Goal: Transaction & Acquisition: Download file/media

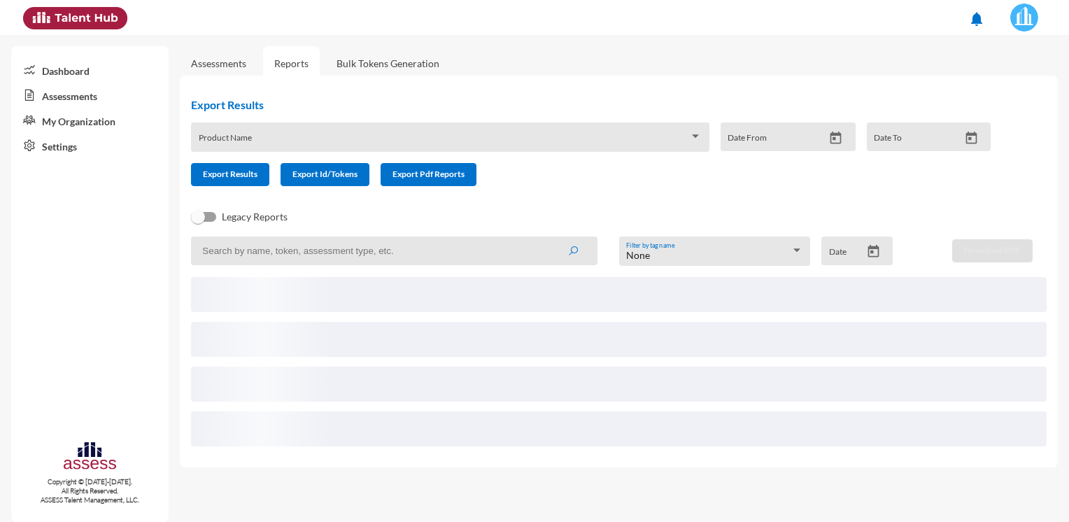
click at [341, 254] on input at bounding box center [394, 251] width 407 height 29
paste input "[EMAIL_ADDRESS][DOMAIN_NAME]"
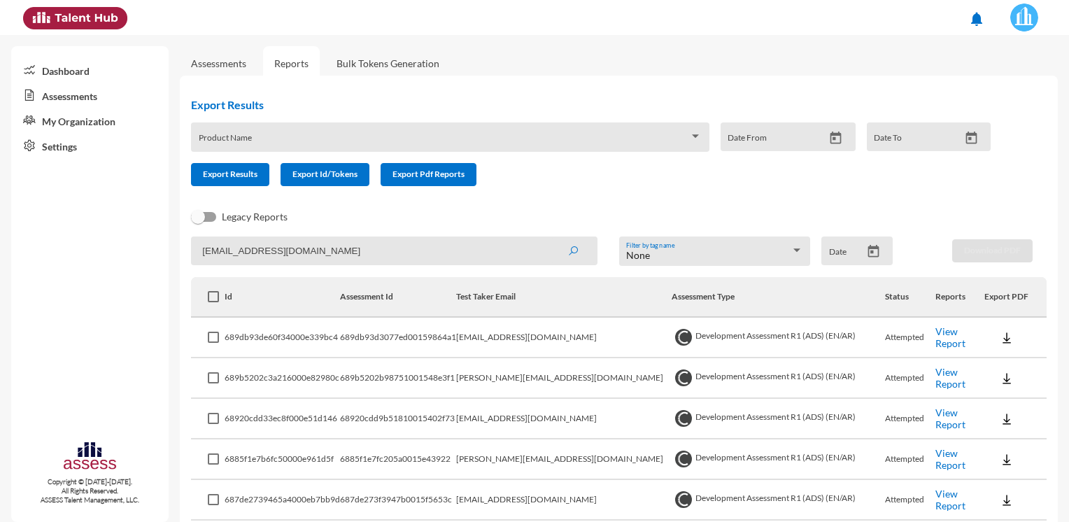
click at [551, 238] on button "submit" at bounding box center [573, 250] width 45 height 25
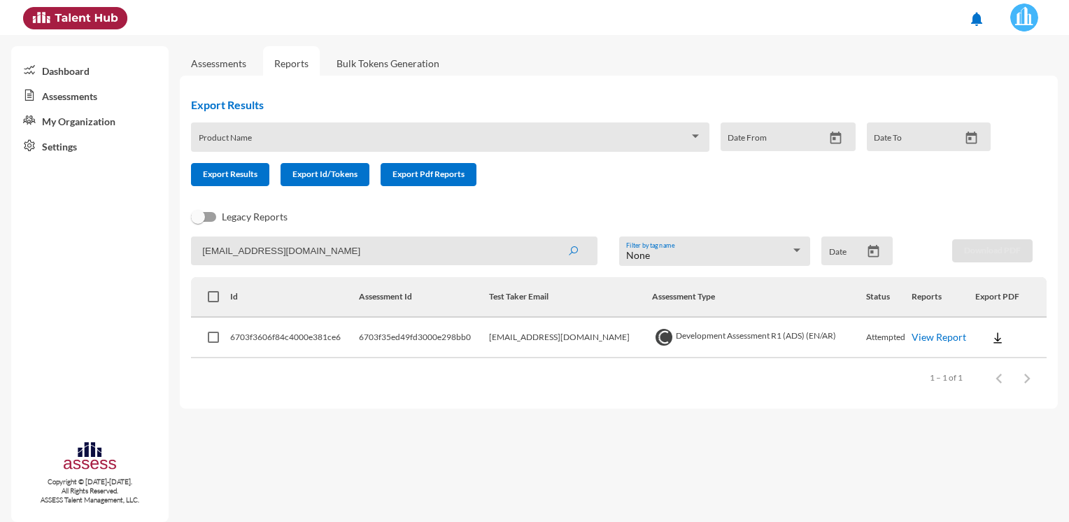
click at [981, 337] on button at bounding box center [997, 337] width 45 height 25
click at [988, 360] on button "OCM / EN" at bounding box center [1020, 363] width 98 height 27
drag, startPoint x: 350, startPoint y: 250, endPoint x: 52, endPoint y: 255, distance: 298.1
click at [52, 255] on mat-sidenav-container "Dashboard Assessments My Organization Settings Copyright © [DATE]-[DATE]. All R…" at bounding box center [534, 278] width 1069 height 487
paste input "Amr.ngem@H"
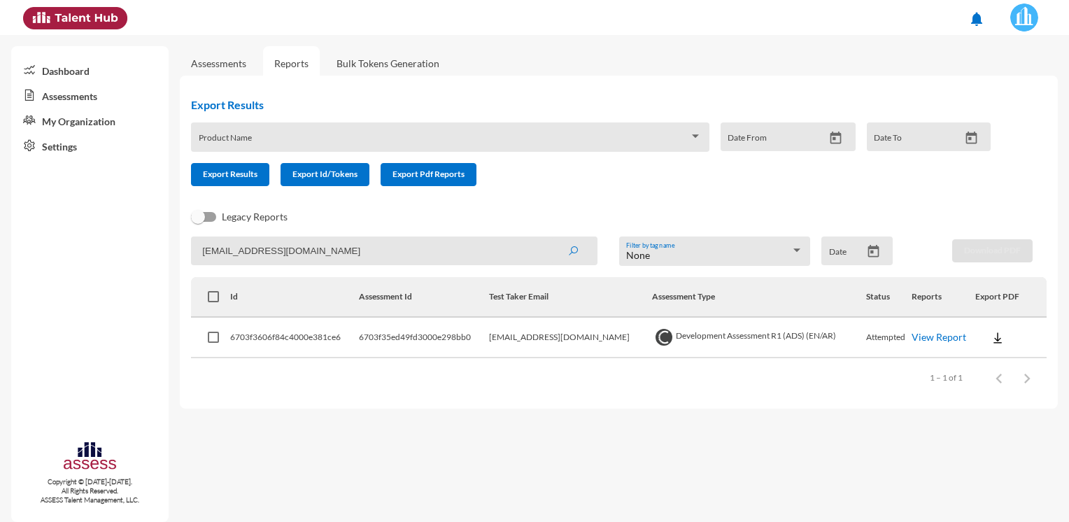
type input "[EMAIL_ADDRESS][DOMAIN_NAME]"
click at [551, 238] on button "submit" at bounding box center [573, 250] width 45 height 25
click at [984, 332] on button at bounding box center [997, 337] width 45 height 25
click at [1005, 379] on button "OCM / AR" at bounding box center [1019, 389] width 99 height 27
click at [994, 334] on img at bounding box center [998, 338] width 14 height 14
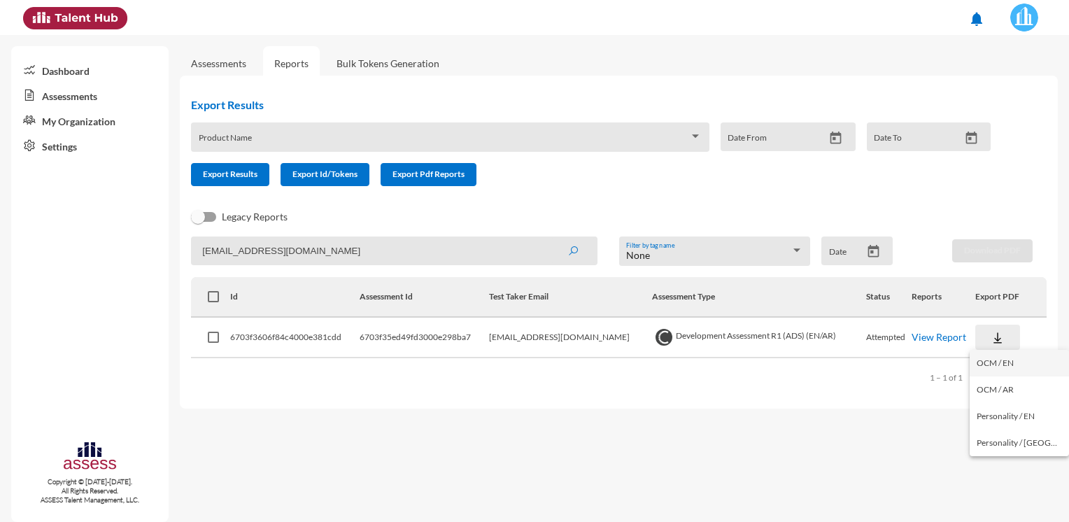
click at [999, 362] on button "OCM / EN" at bounding box center [1019, 363] width 99 height 27
click at [994, 337] on img at bounding box center [998, 338] width 14 height 14
click at [997, 365] on button "OCM / EN" at bounding box center [1019, 363] width 99 height 27
